Goal: Find specific page/section: Find specific page/section

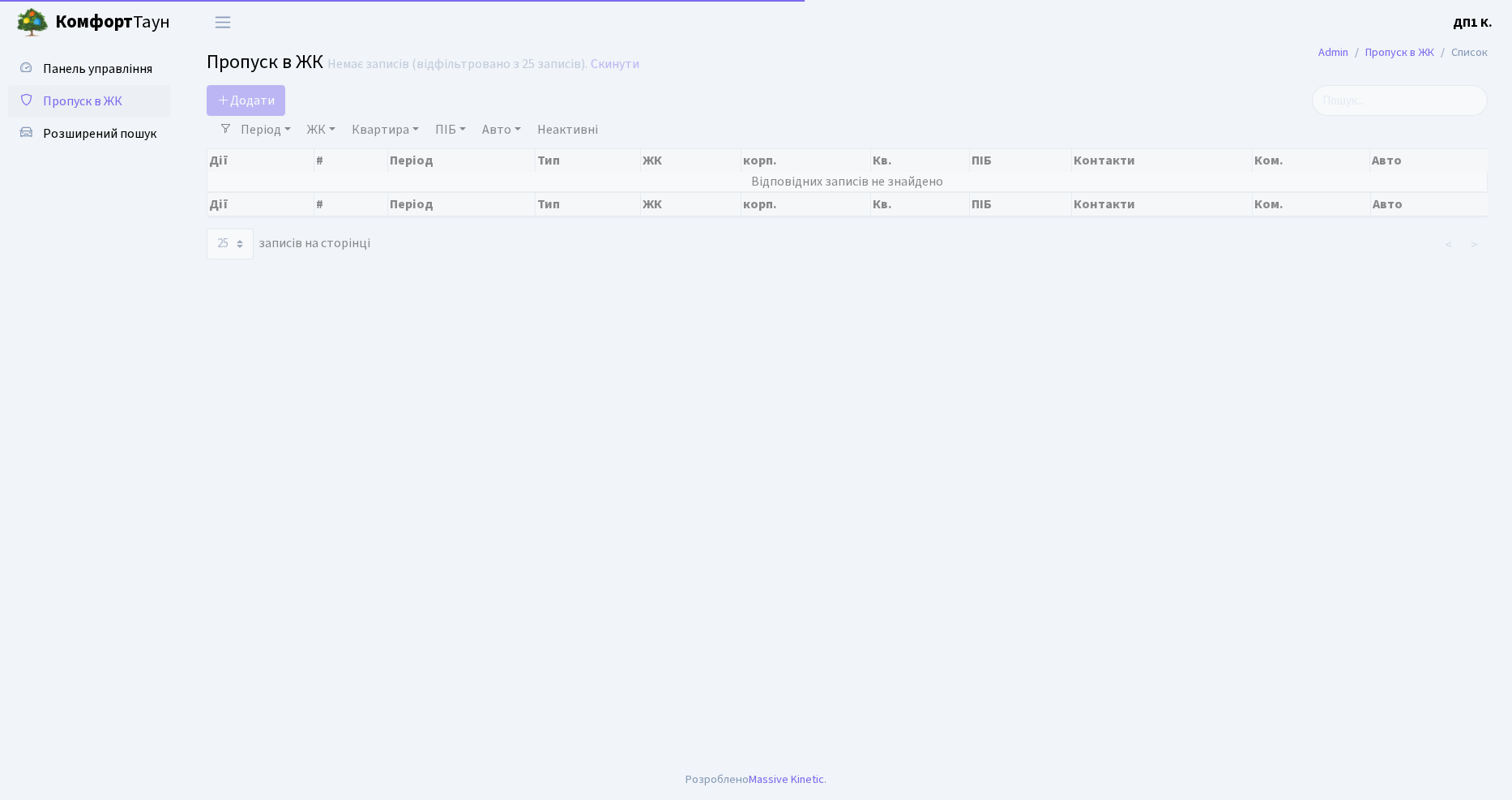
select select "25"
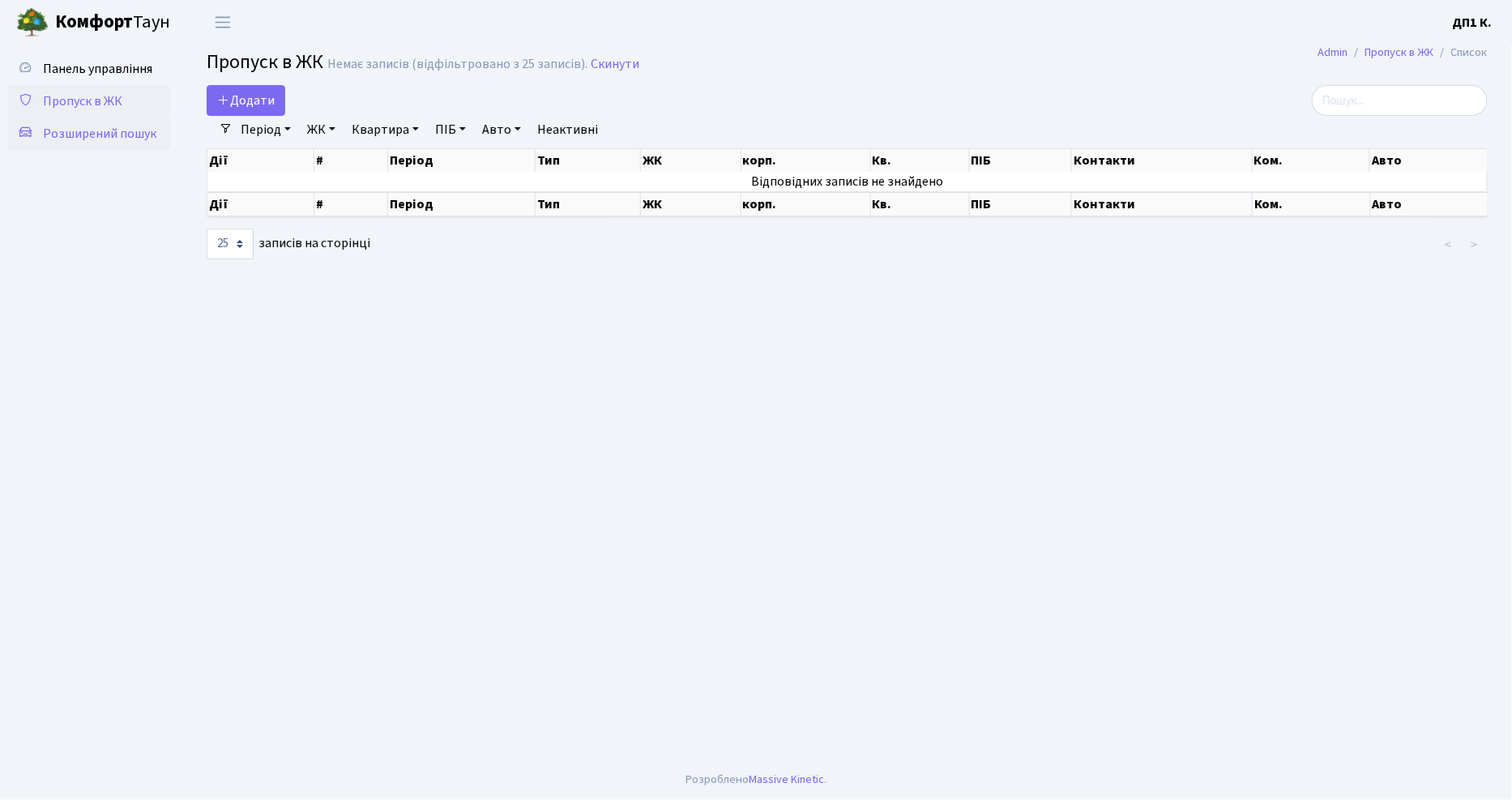
click at [102, 139] on span "Розширений пошук" at bounding box center [99, 133] width 113 height 18
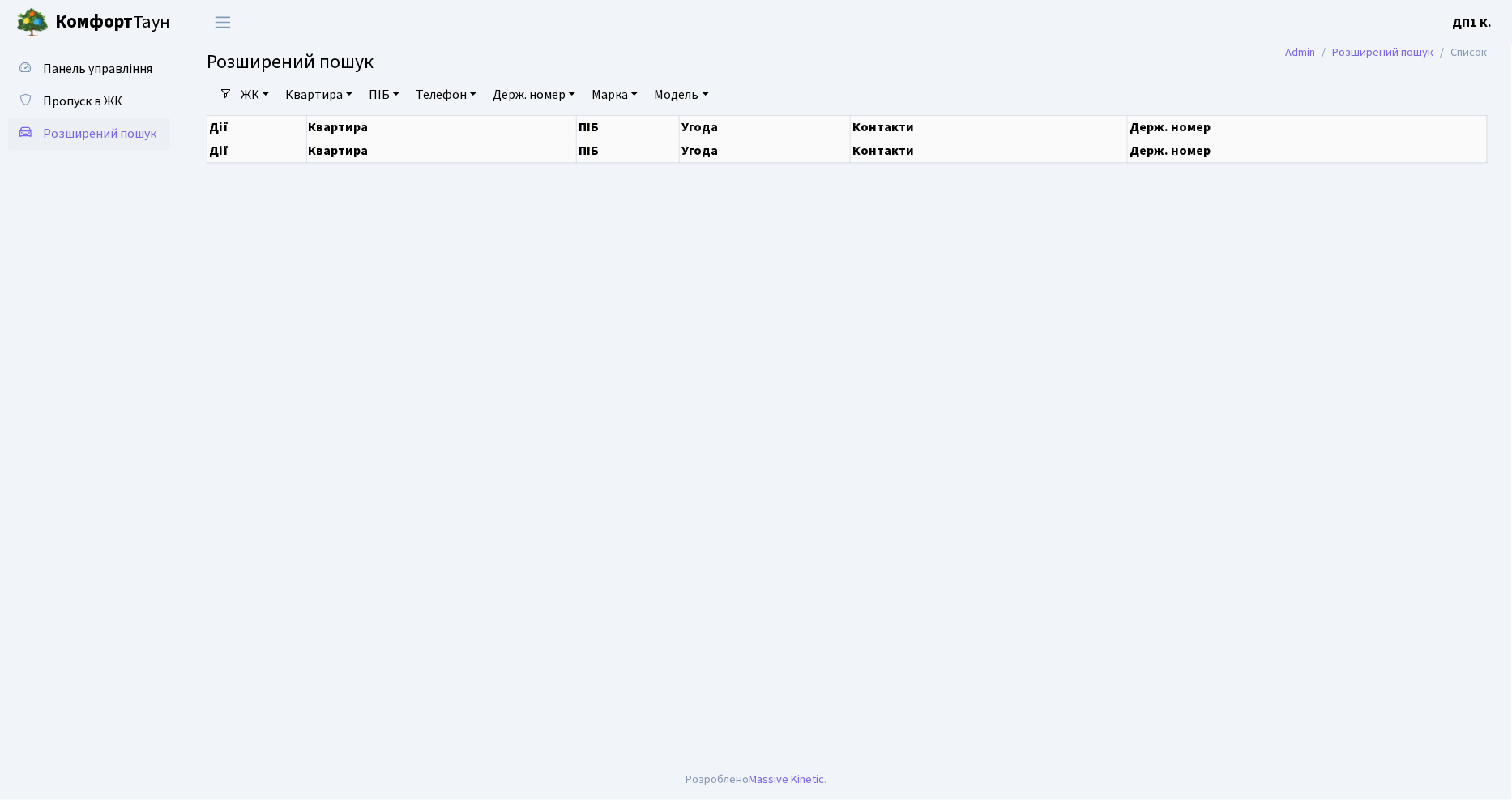
select select "25"
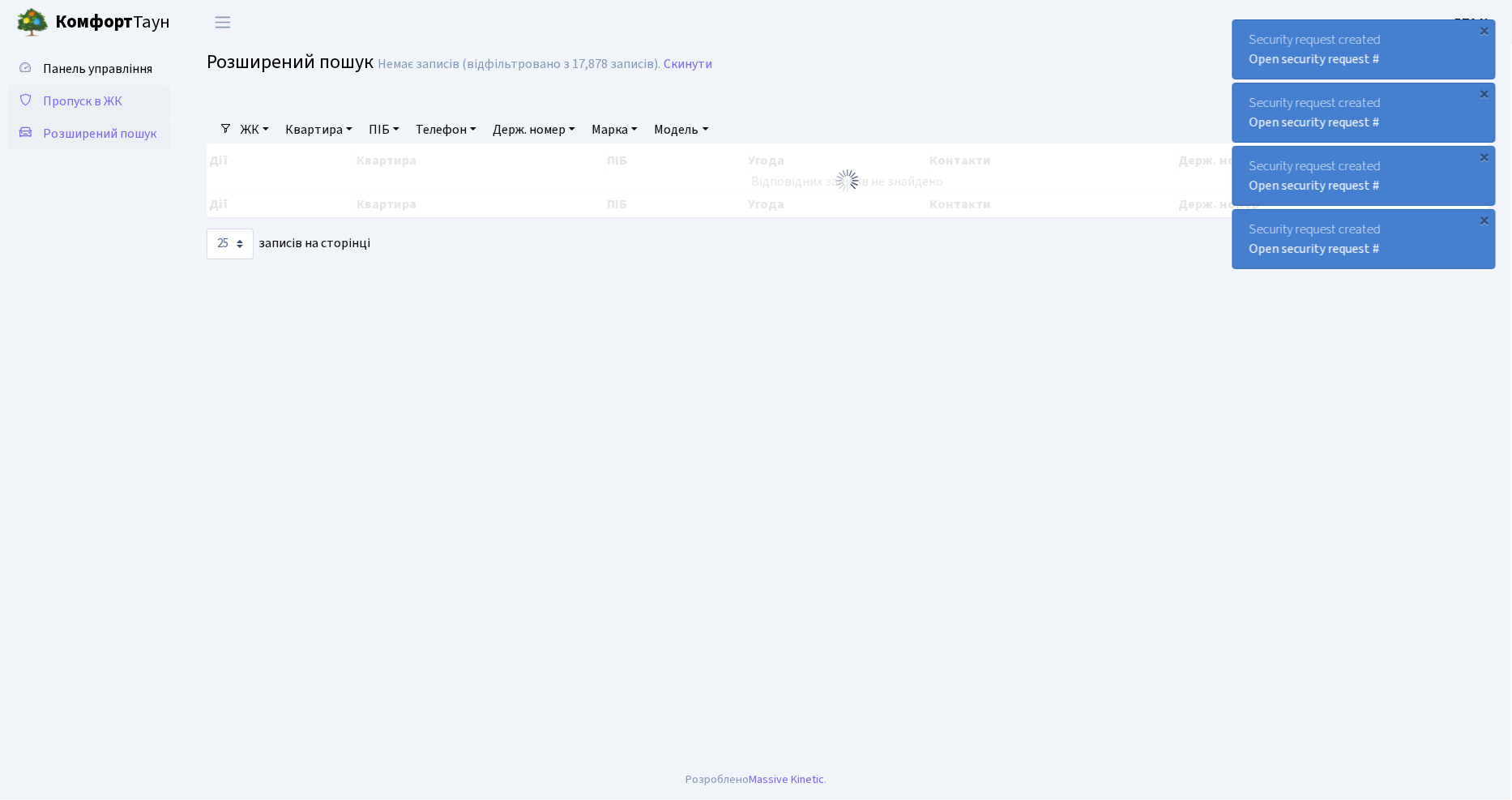
click at [156, 91] on link "Пропуск в ЖК" at bounding box center [89, 101] width 162 height 32
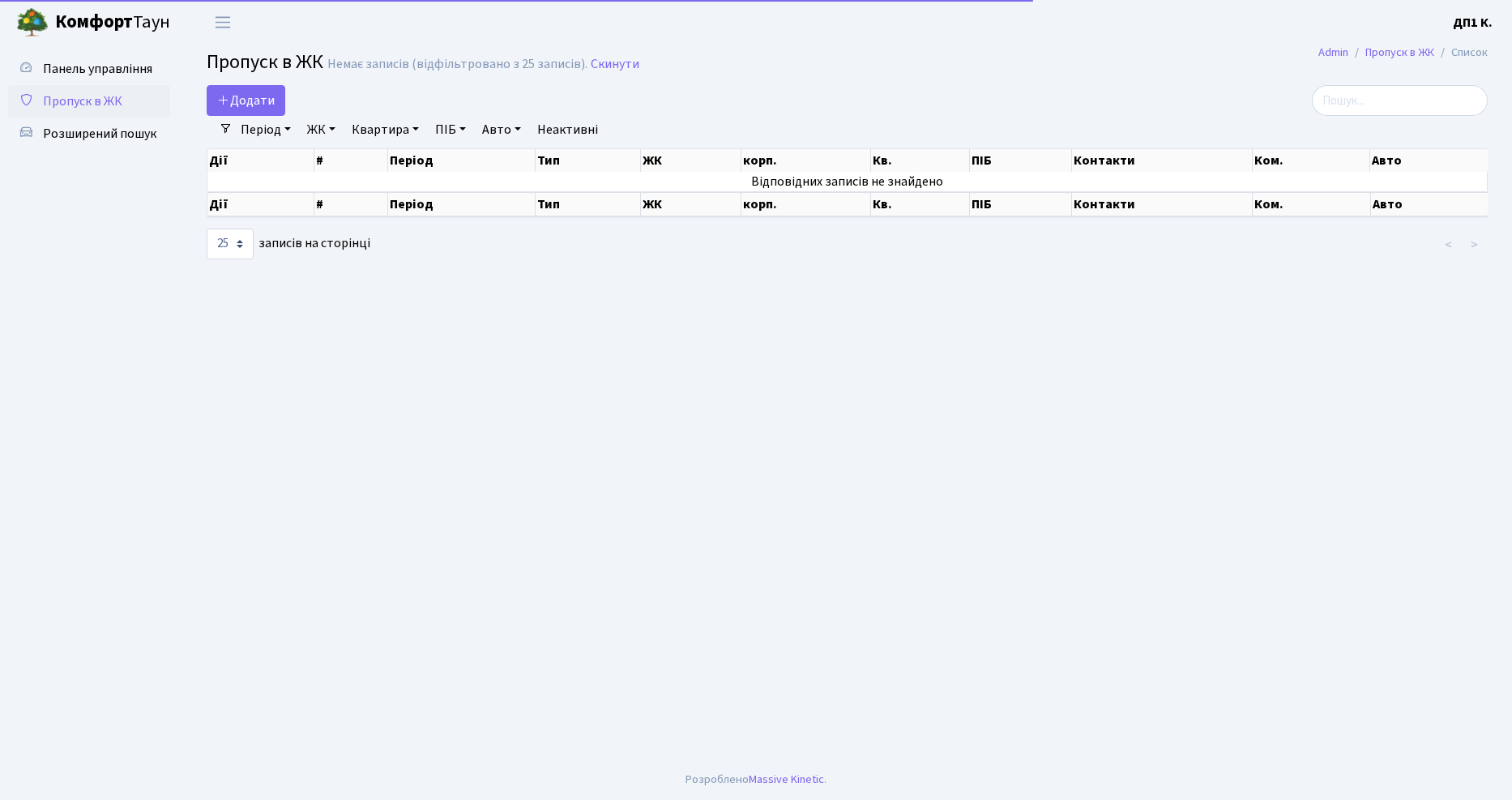
select select "25"
click at [143, 125] on span "Розширений пошук" at bounding box center [99, 133] width 113 height 18
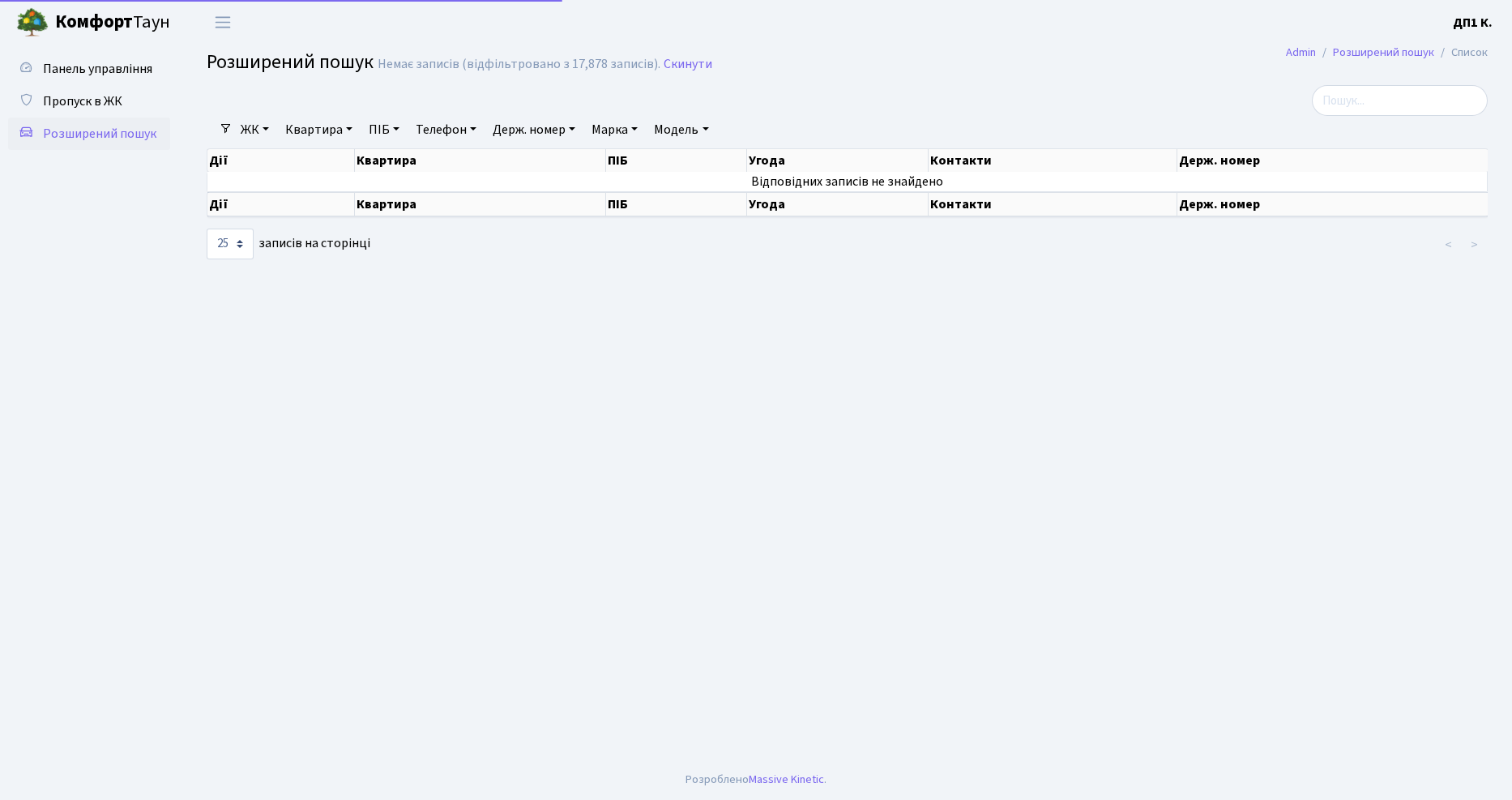
select select "25"
click at [1431, 92] on input "search" at bounding box center [1400, 100] width 176 height 31
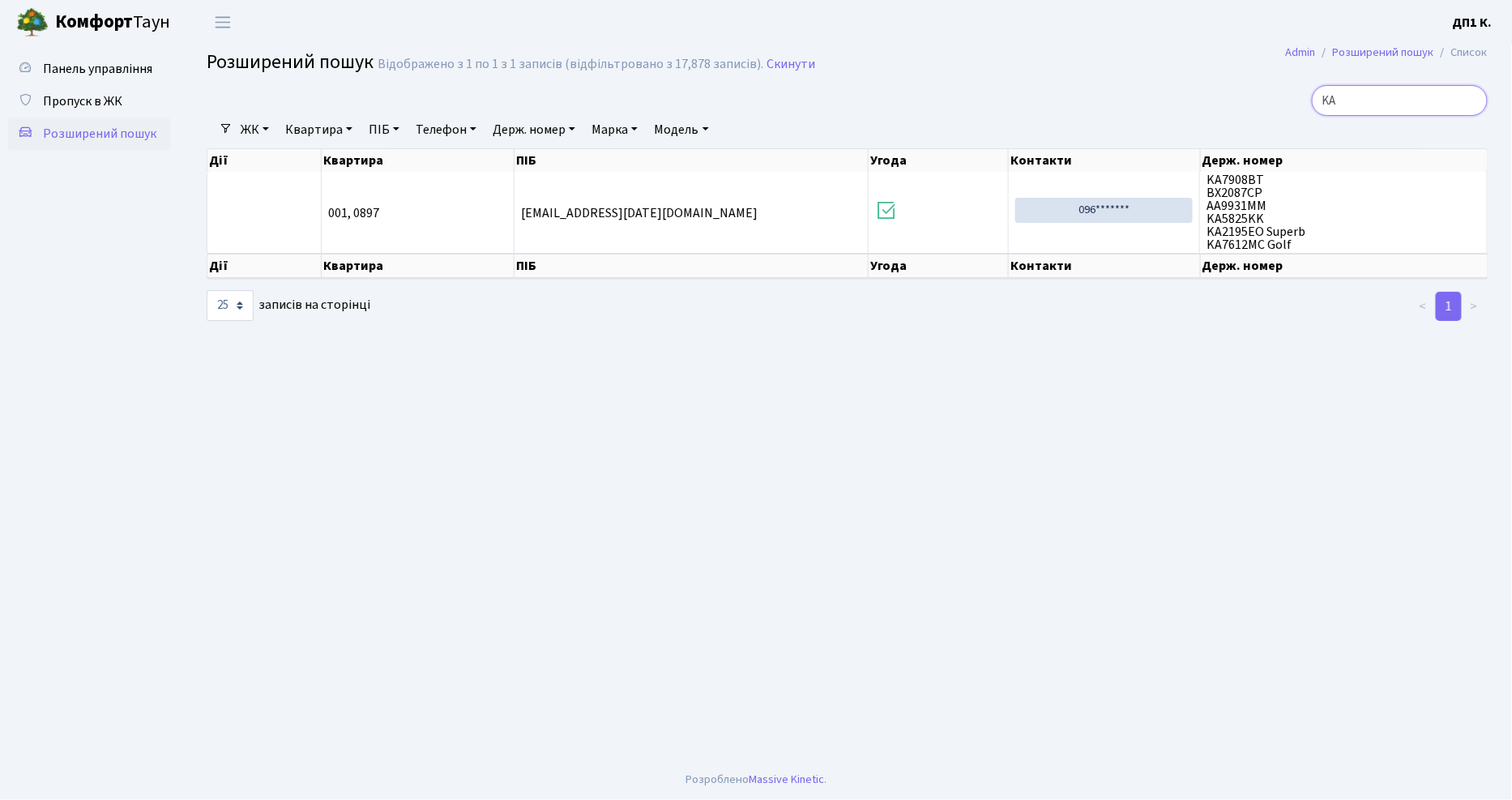
type input "K"
